Goal: Information Seeking & Learning: Learn about a topic

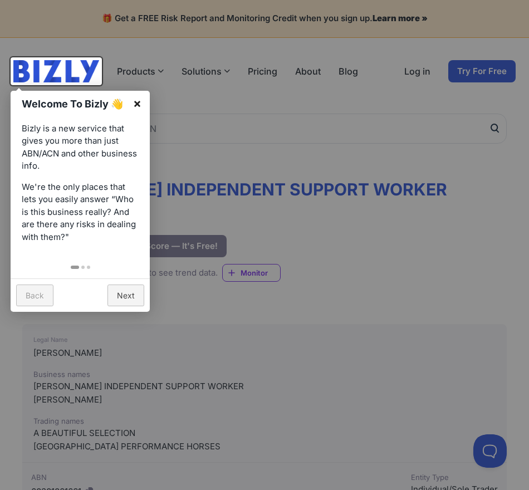
click at [139, 101] on link "×" at bounding box center [137, 103] width 25 height 25
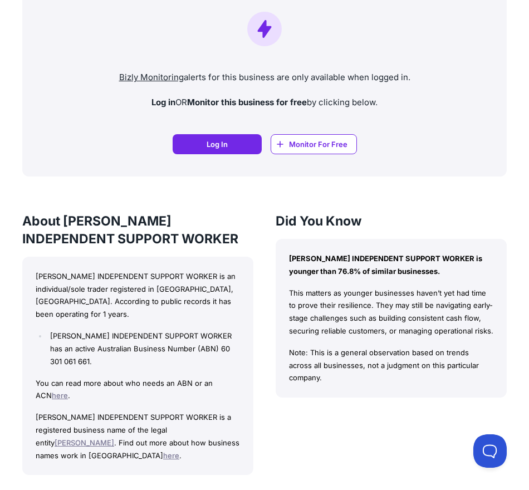
scroll to position [985, 0]
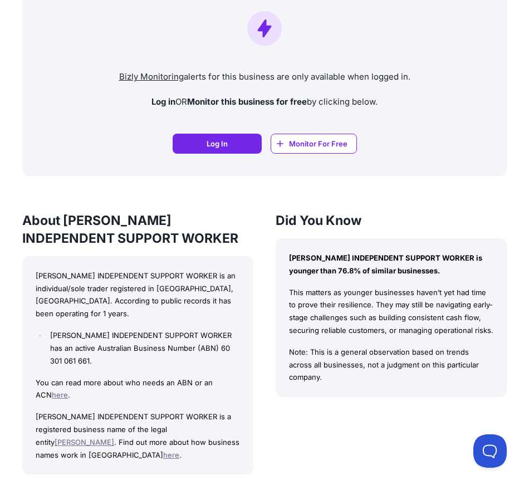
click at [199, 410] on p "LINTON INDEPENDENT SUPPORT WORKER is a registered business name of the legal en…" at bounding box center [138, 435] width 204 height 51
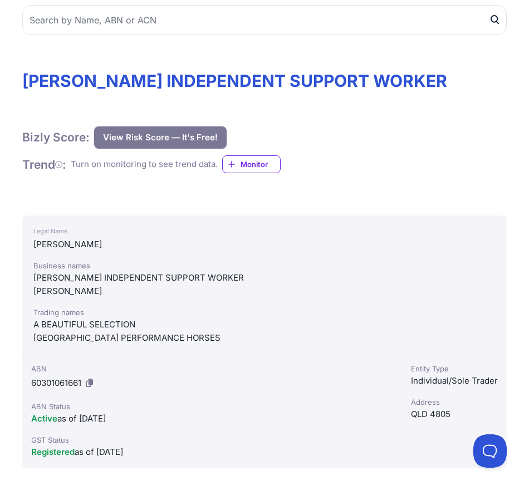
scroll to position [0, 0]
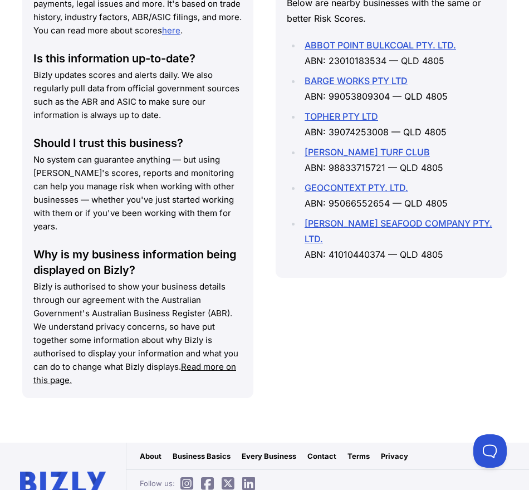
scroll to position [1895, 0]
